Goal: Task Accomplishment & Management: Use online tool/utility

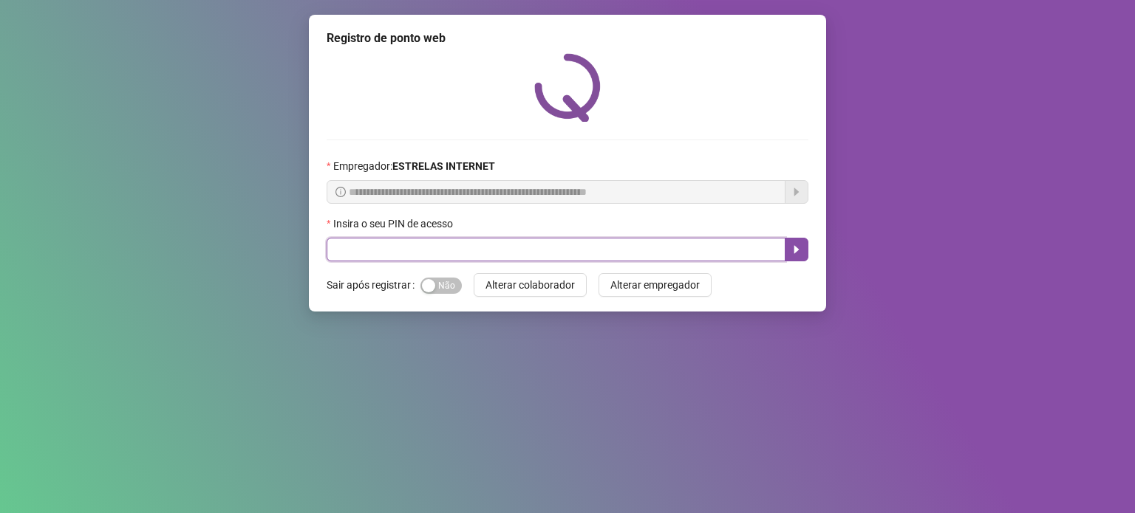
click at [501, 245] on input "text" at bounding box center [556, 250] width 459 height 24
type input "*****"
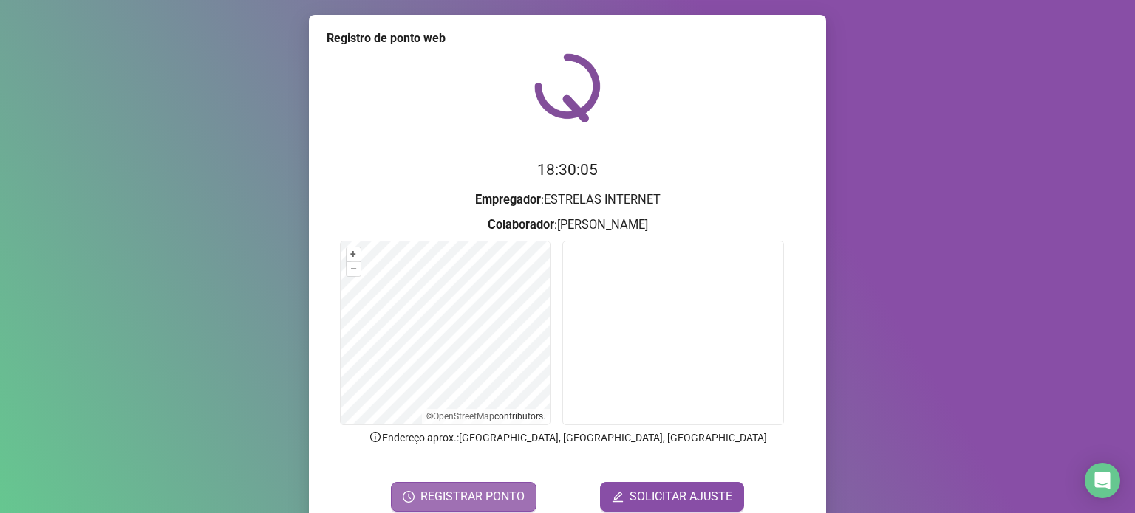
click at [457, 499] on span "REGISTRAR PONTO" at bounding box center [472, 497] width 104 height 18
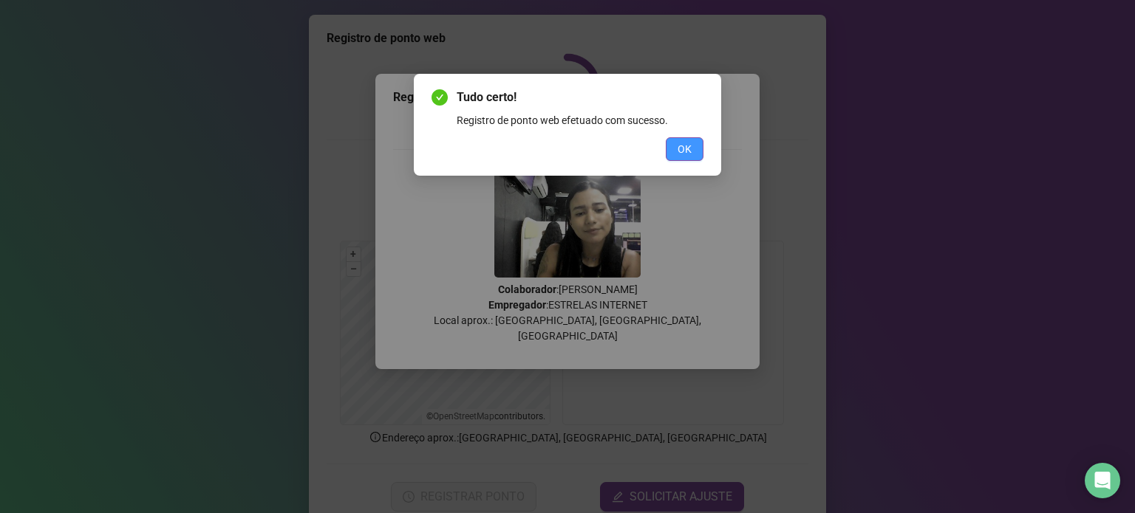
click at [674, 145] on button "OK" at bounding box center [685, 149] width 38 height 24
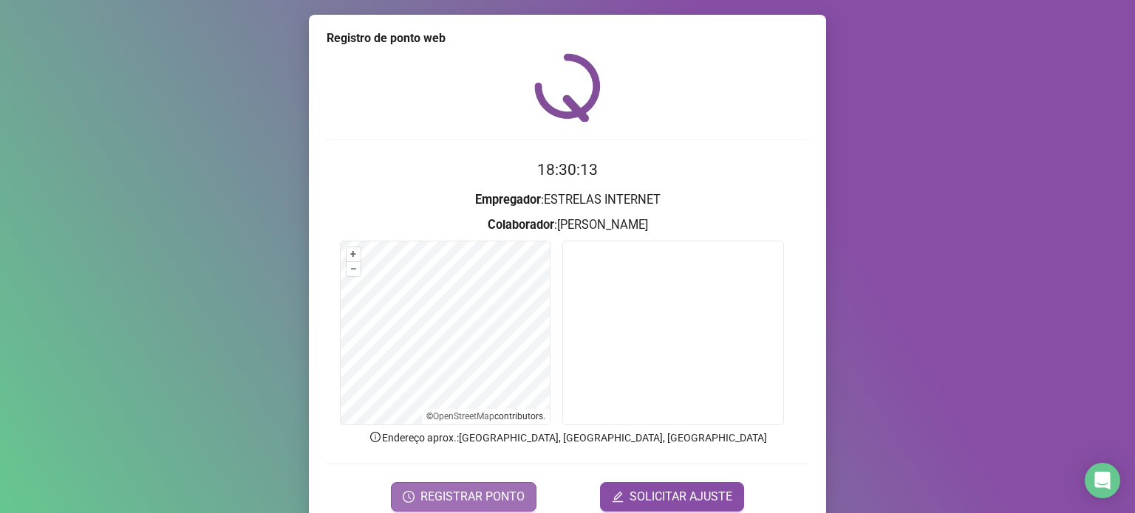
click at [465, 496] on span "REGISTRAR PONTO" at bounding box center [472, 497] width 104 height 18
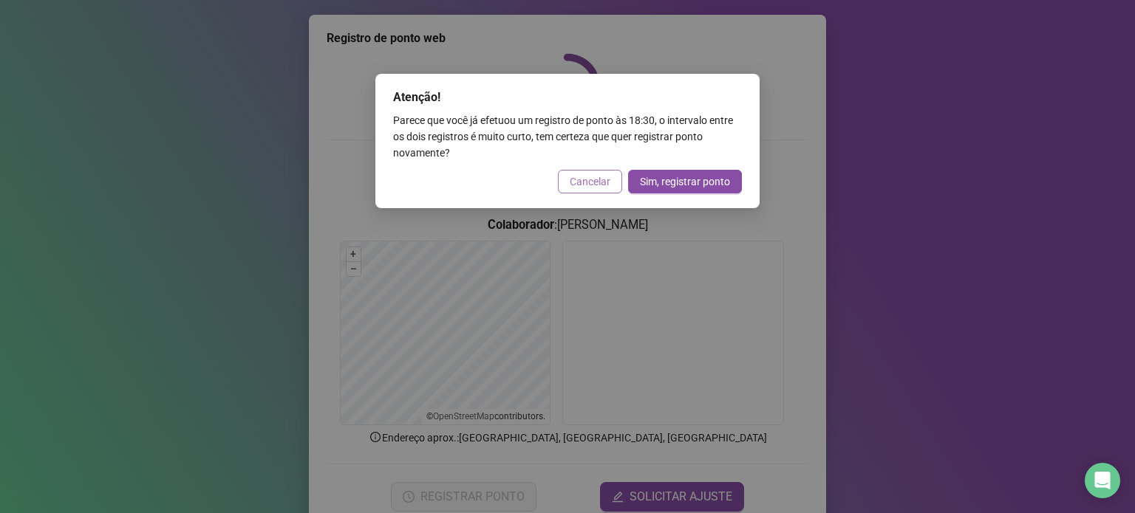
click at [588, 179] on span "Cancelar" at bounding box center [590, 182] width 41 height 16
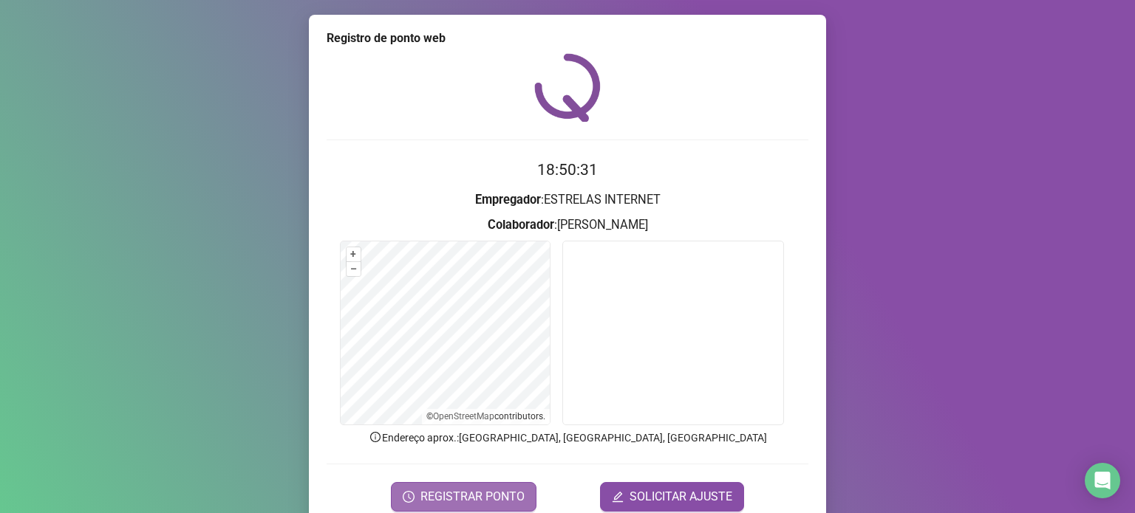
click at [475, 485] on button "REGISTRAR PONTO" at bounding box center [464, 497] width 146 height 30
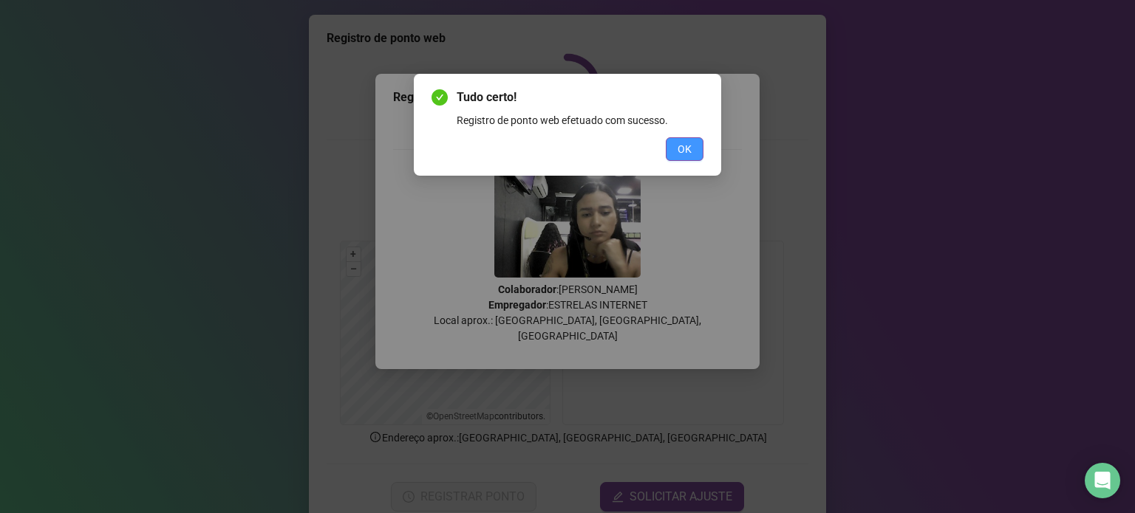
click at [696, 157] on button "OK" at bounding box center [685, 149] width 38 height 24
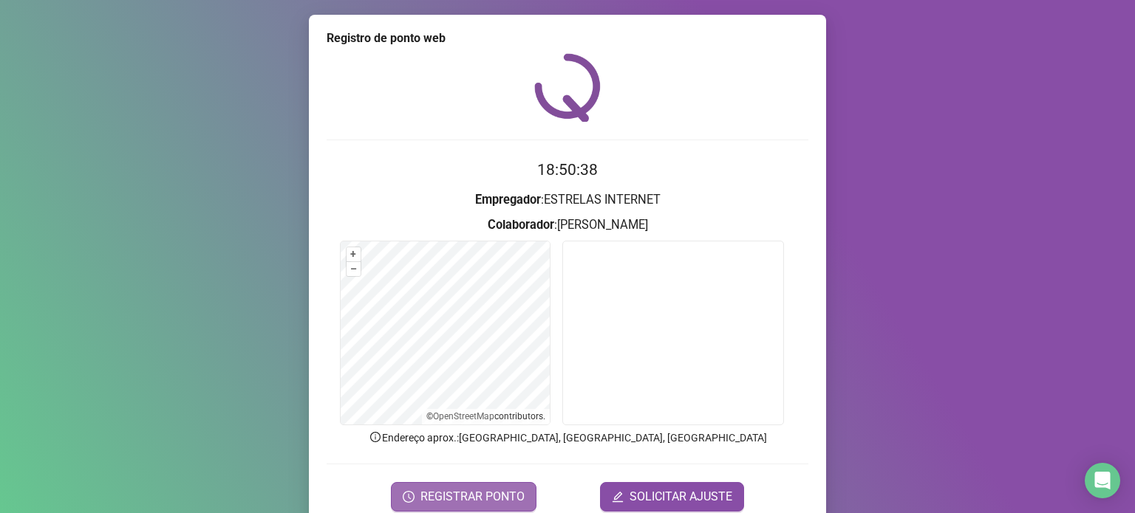
click at [476, 485] on button "REGISTRAR PONTO" at bounding box center [464, 497] width 146 height 30
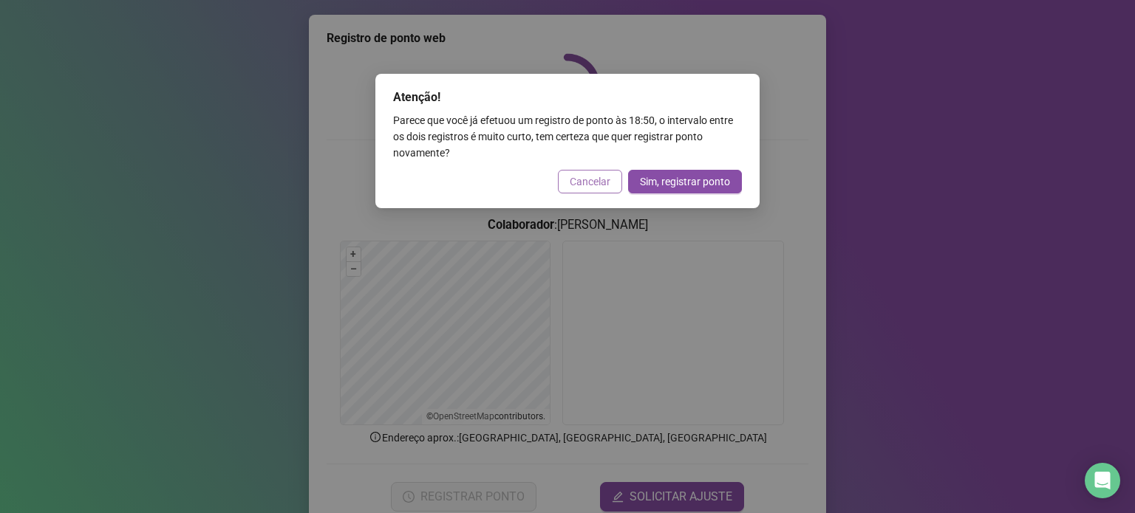
click at [579, 180] on span "Cancelar" at bounding box center [590, 182] width 41 height 16
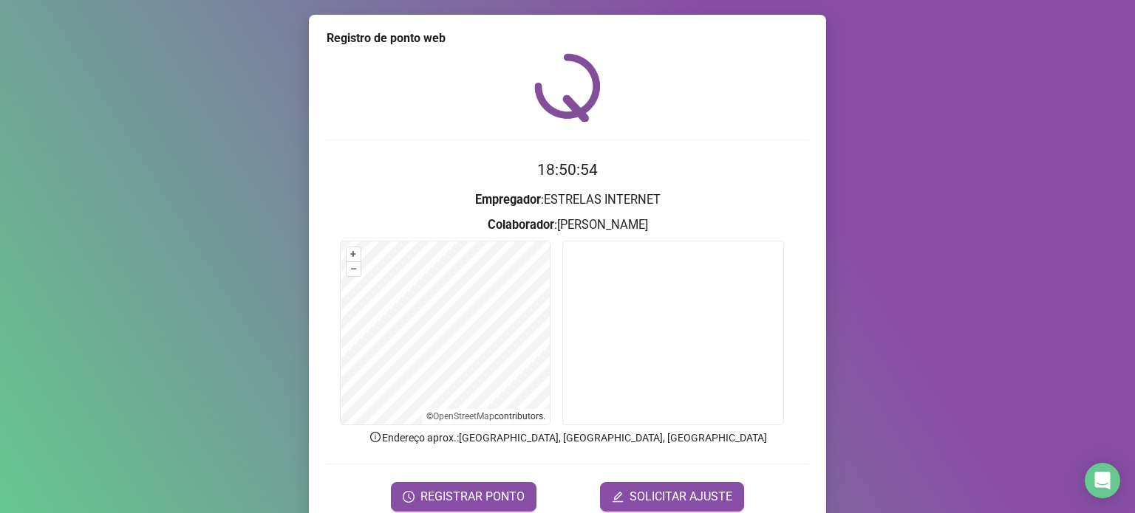
drag, startPoint x: 930, startPoint y: 143, endPoint x: 857, endPoint y: 147, distance: 73.3
click at [930, 143] on div "Registro de ponto web 18:50:54 Empregador : ESTRELAS INTERNET Colaborador : [PE…" at bounding box center [567, 256] width 1135 height 513
